Goal: Understand process/instructions: Learn how to perform a task or action

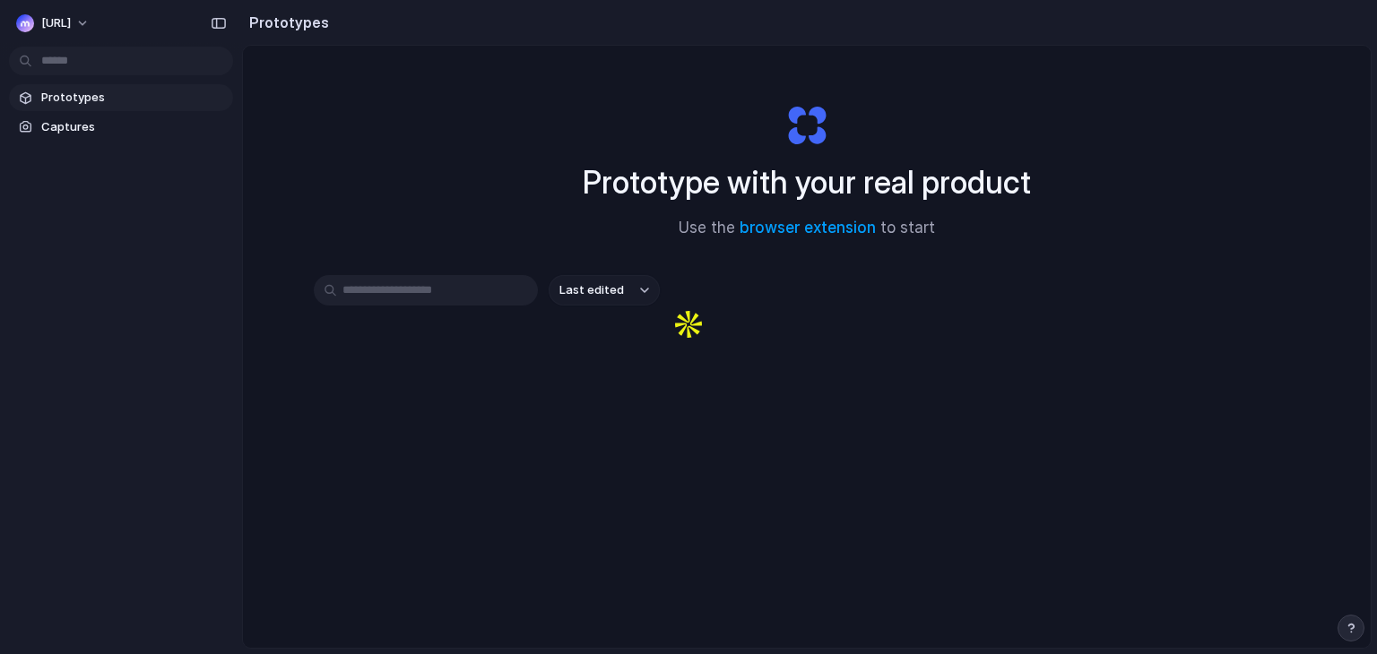
click at [57, 104] on span "Prototypes" at bounding box center [133, 98] width 185 height 18
click at [431, 144] on div "Prototype with your real product Use the browser extension to start Last edited" at bounding box center [807, 394] width 1128 height 697
click at [367, 223] on div "Prototype with your real product Use the browser extension to start Last edited" at bounding box center [807, 394] width 1128 height 697
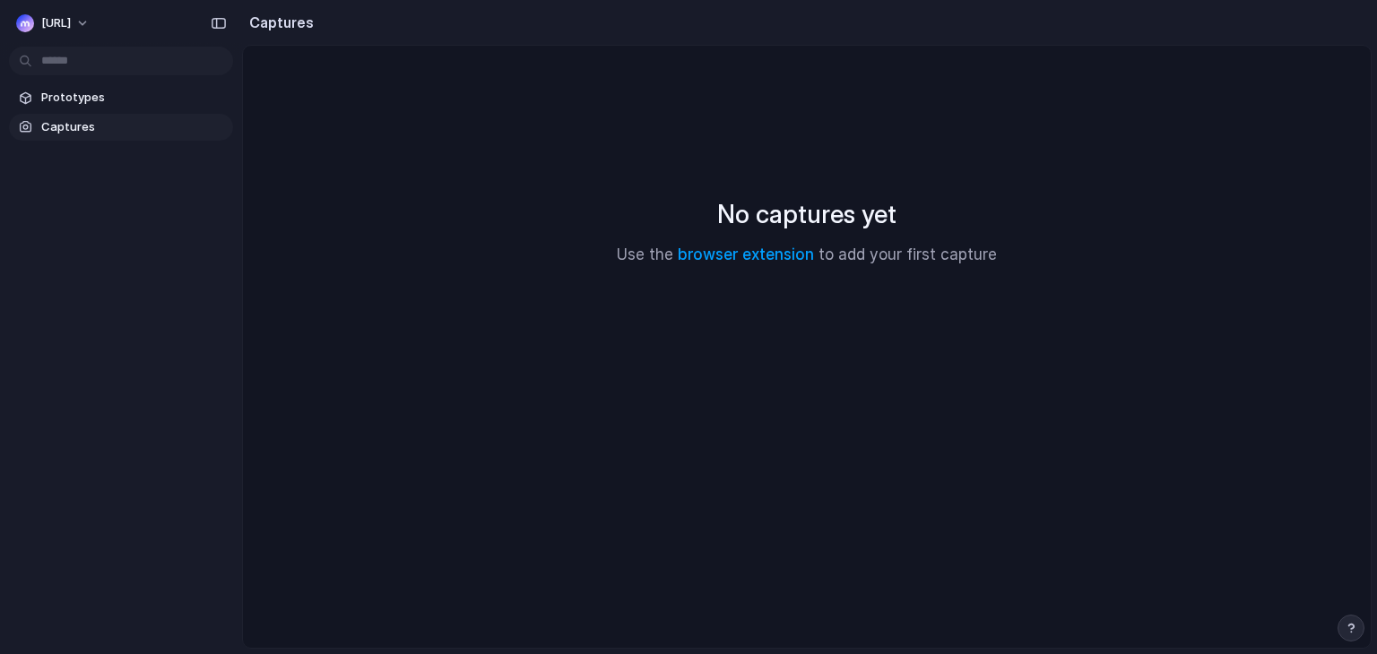
click at [539, 203] on div "No captures yet Use the browser extension to add your first capture" at bounding box center [806, 230] width 1085 height 327
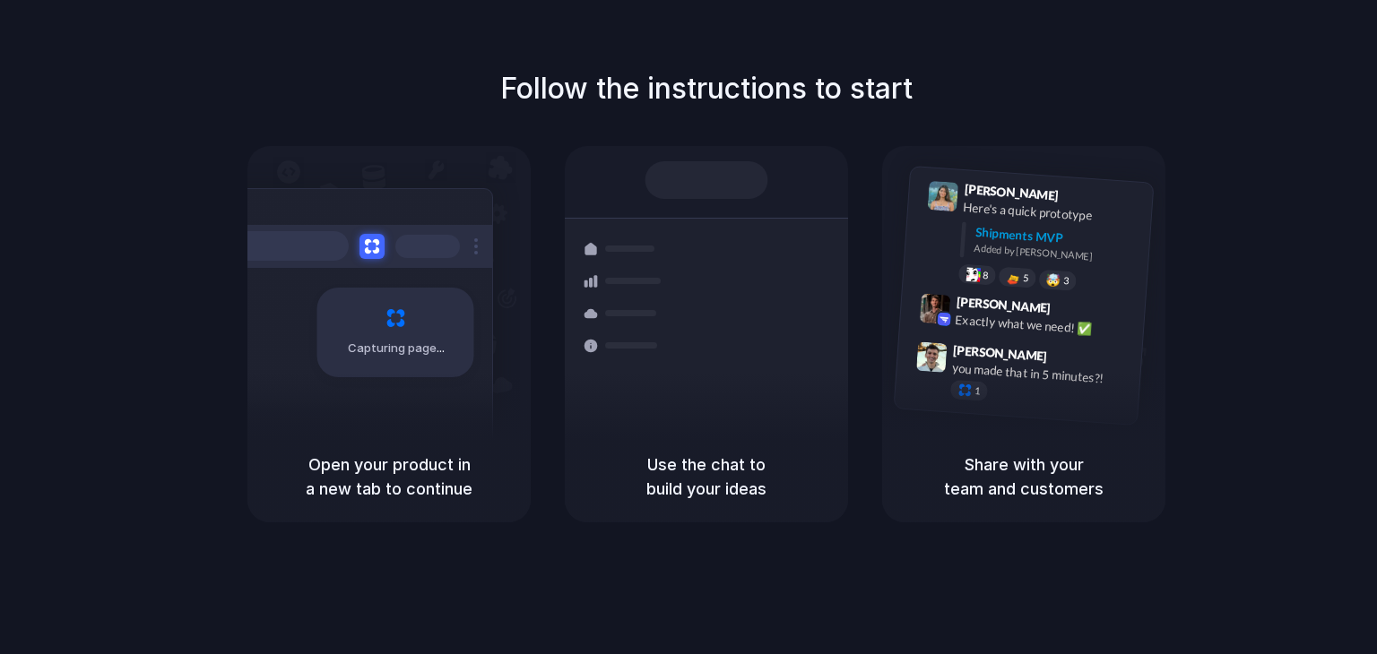
drag, startPoint x: 802, startPoint y: 478, endPoint x: 978, endPoint y: 478, distance: 175.7
click at [978, 478] on div "Capturing page Open your product in a new tab to continue Shipments Container f…" at bounding box center [706, 334] width 918 height 377
click at [978, 478] on h5 "Share with your team and customers" at bounding box center [1024, 477] width 240 height 48
drag, startPoint x: 956, startPoint y: 465, endPoint x: 794, endPoint y: 12, distance: 481.7
click at [1034, 466] on h5 "Share with your team and customers" at bounding box center [1024, 477] width 240 height 48
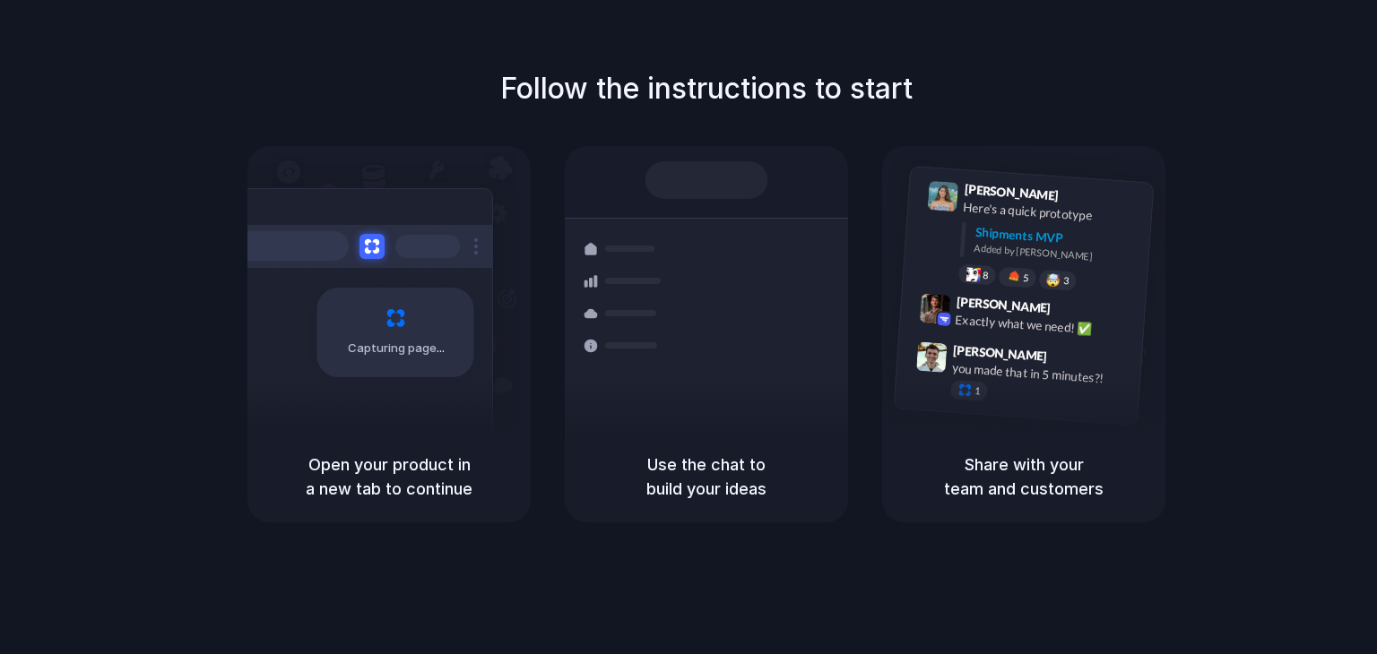
click at [1034, 466] on h5 "Share with your team and customers" at bounding box center [1024, 477] width 240 height 48
